Goal: Check status: Check status

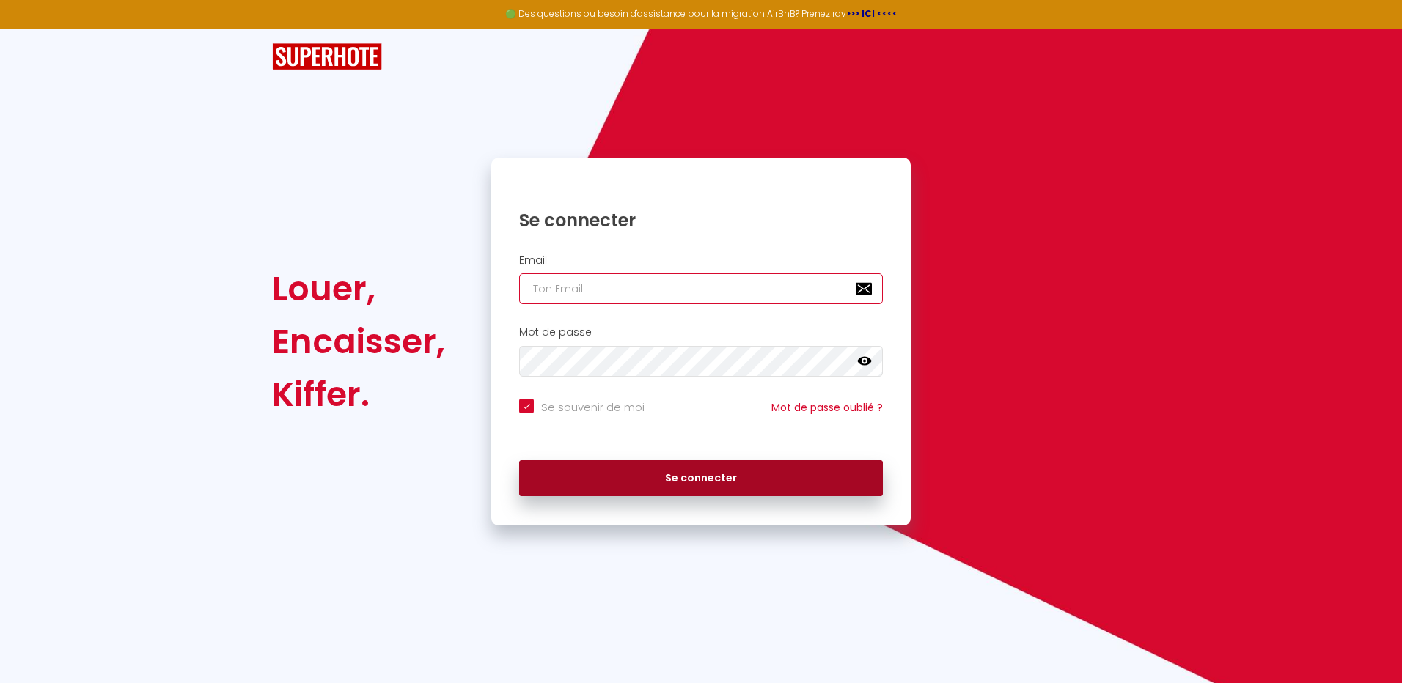
type input "[EMAIL_ADDRESS][DOMAIN_NAME]"
click at [707, 471] on button "Se connecter" at bounding box center [701, 478] width 364 height 37
checkbox input "true"
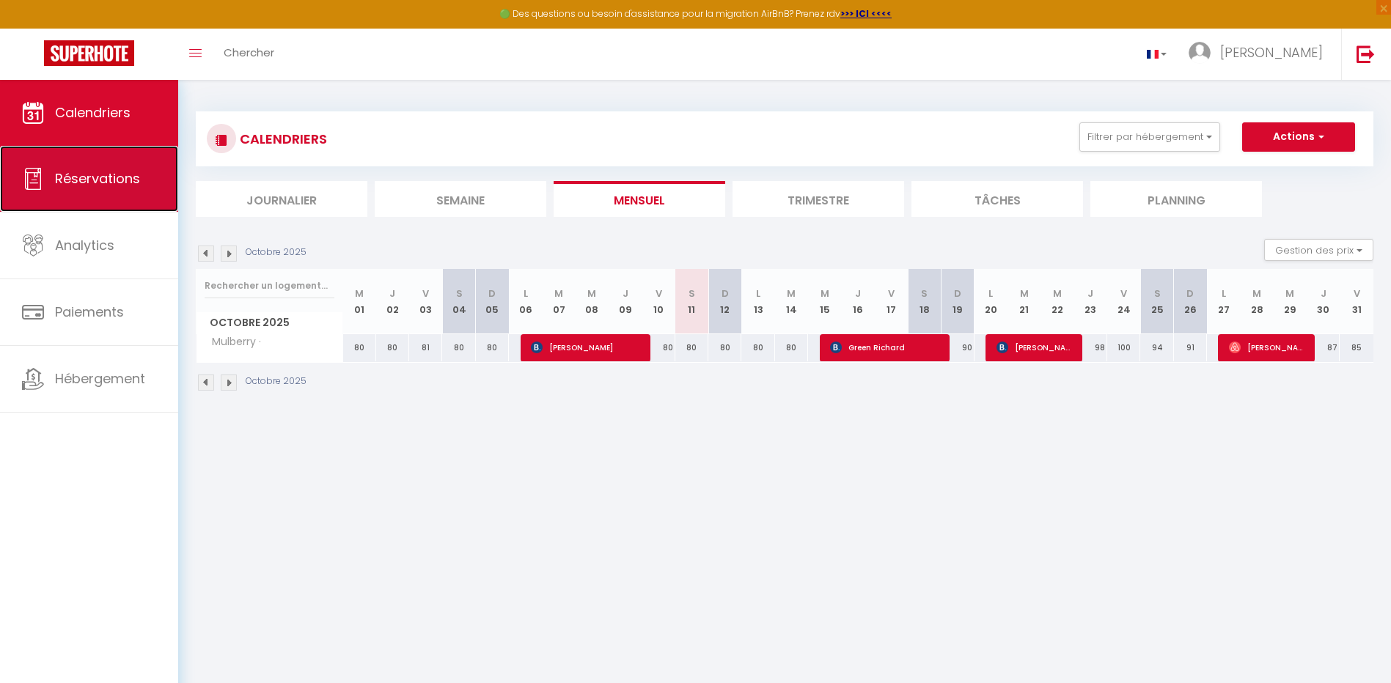
click at [78, 183] on span "Réservations" at bounding box center [97, 178] width 85 height 18
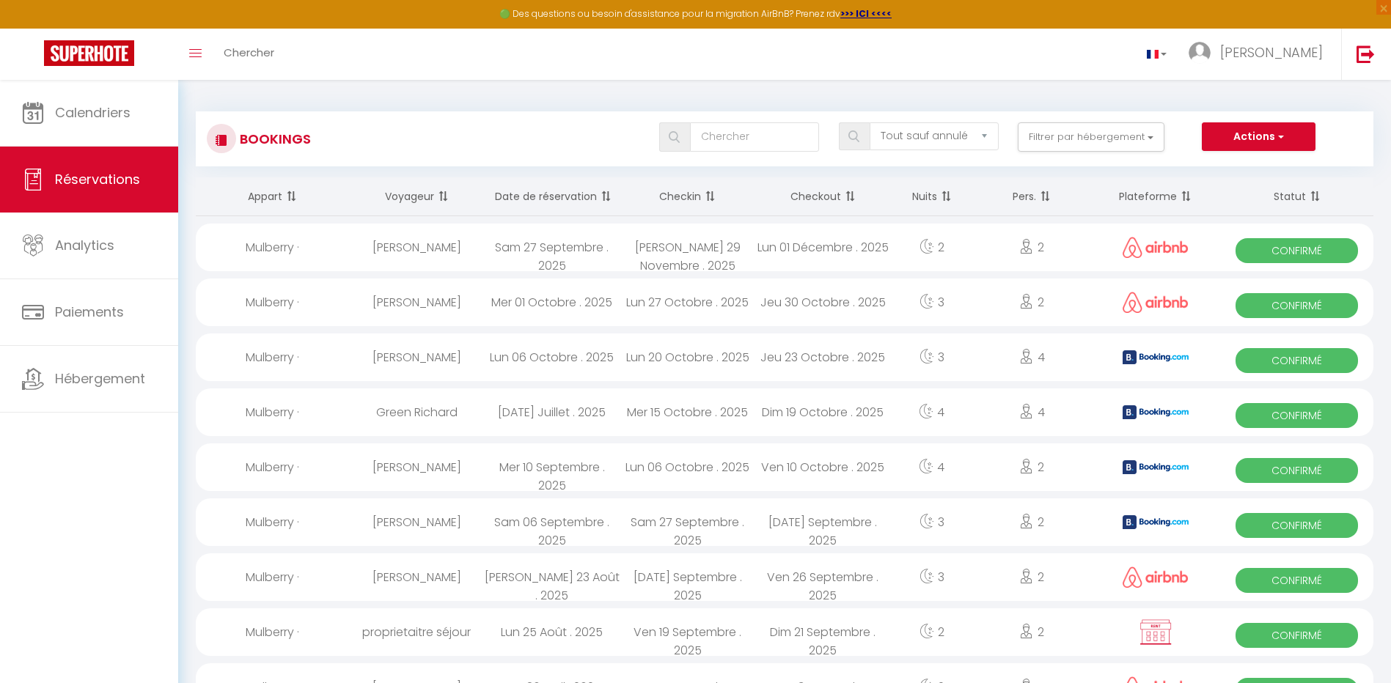
click at [561, 188] on th "Date de réservation" at bounding box center [552, 196] width 136 height 39
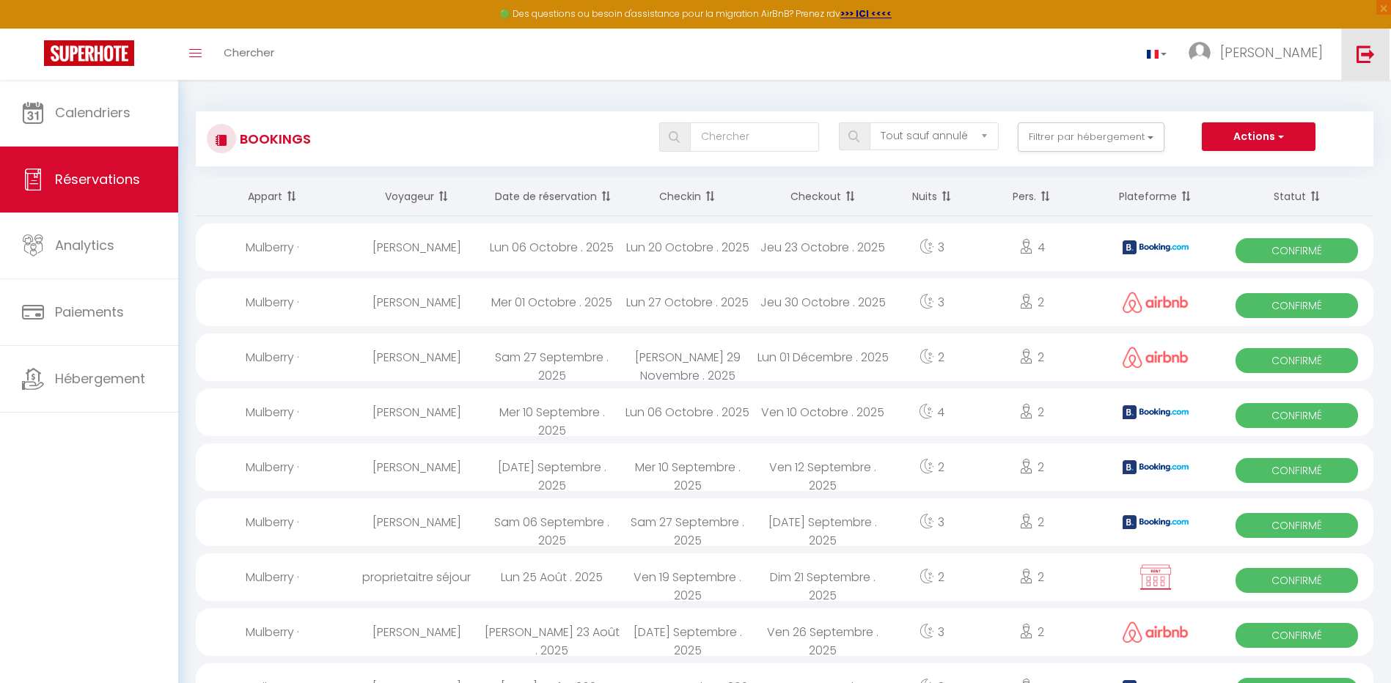
click at [1364, 55] on img at bounding box center [1365, 54] width 18 height 18
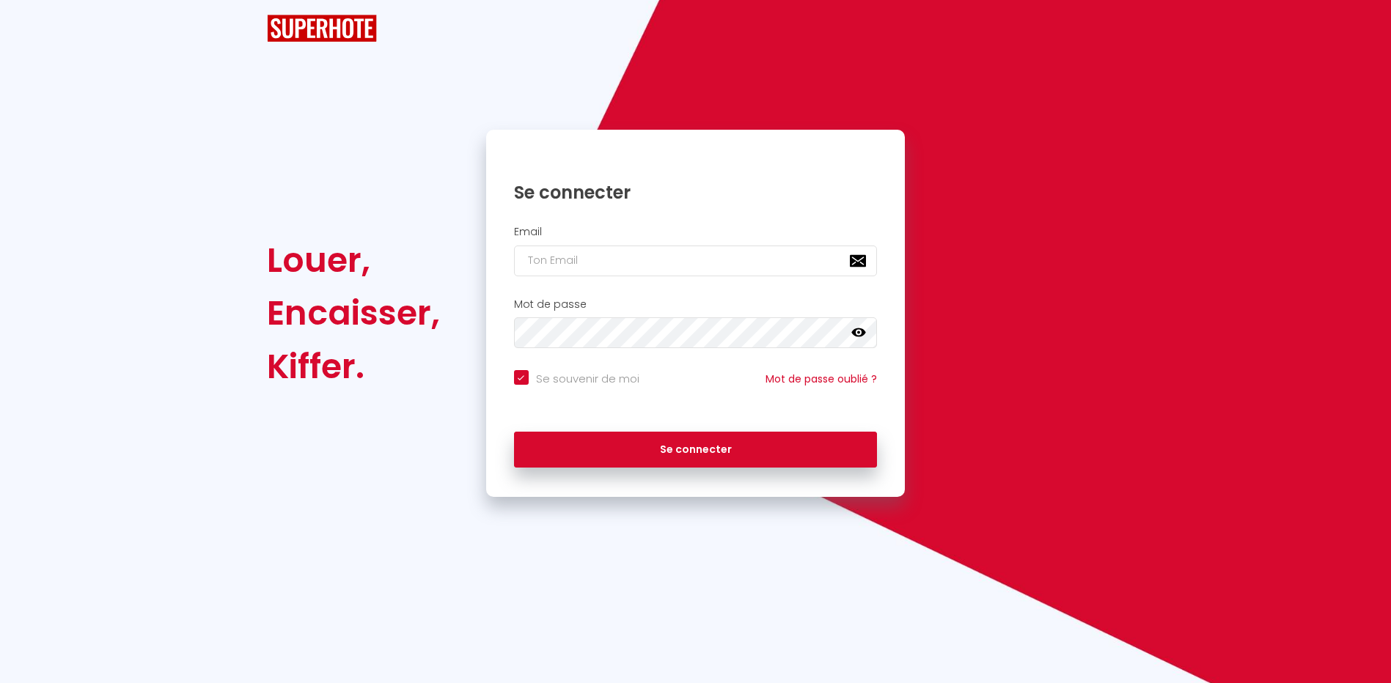
checkbox input "true"
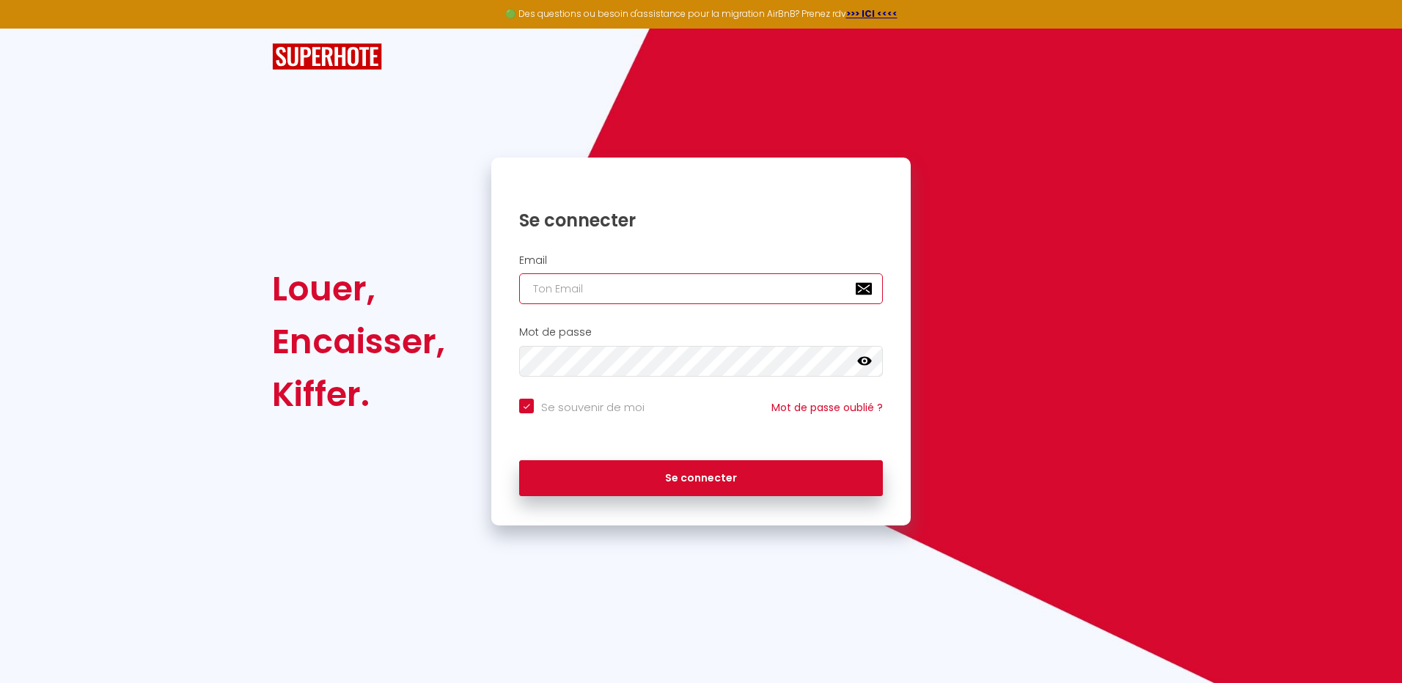
type input "[EMAIL_ADDRESS][DOMAIN_NAME]"
checkbox input "true"
